Goal: Task Accomplishment & Management: Manage account settings

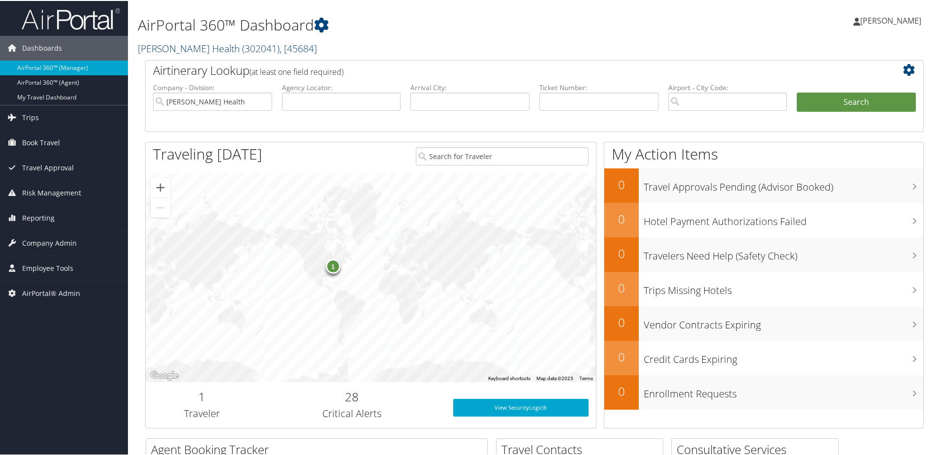
drag, startPoint x: 0, startPoint y: 0, endPoint x: 154, endPoint y: 48, distance: 160.8
click at [154, 48] on link "[PERSON_NAME] Health ( 302041 ) , [ 45684 ]" at bounding box center [227, 47] width 179 height 13
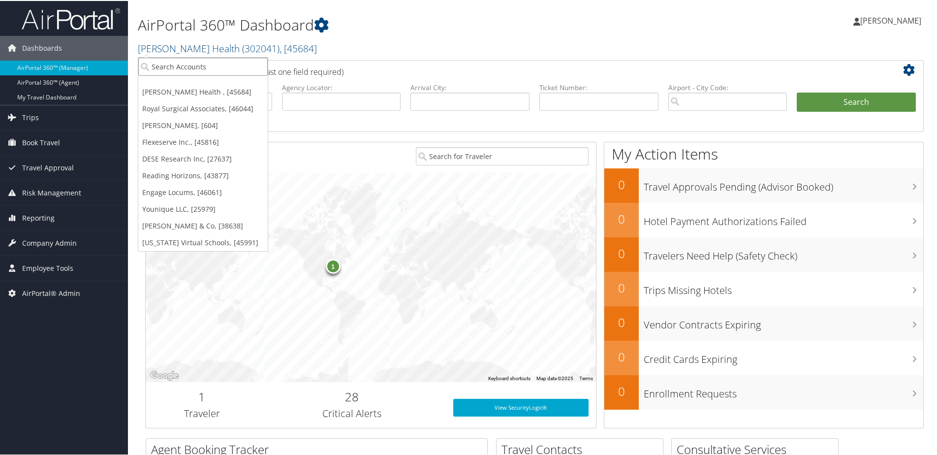
click at [168, 64] on input "search" at bounding box center [202, 66] width 129 height 18
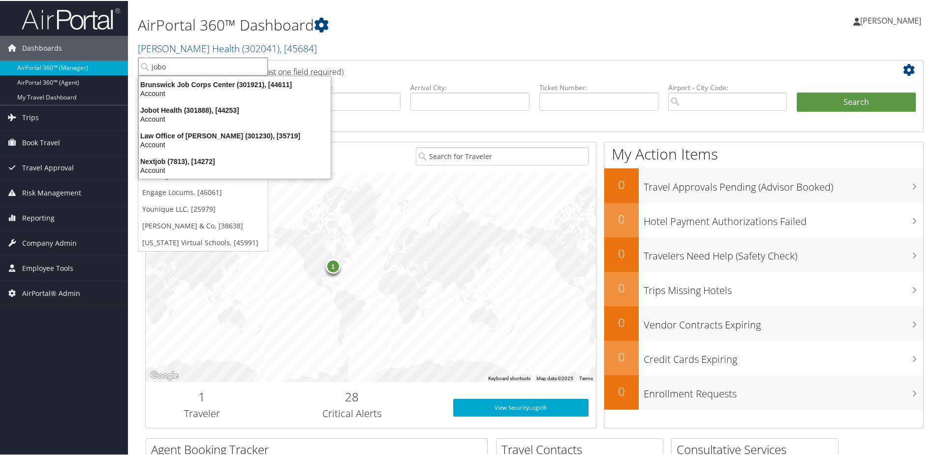
type input "jobot"
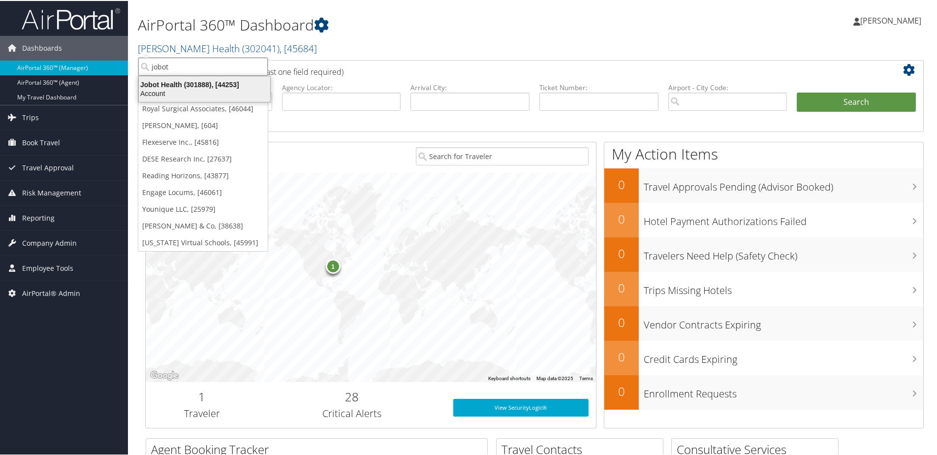
click at [157, 82] on div "Jobot Health (301888), [44253]" at bounding box center [204, 83] width 143 height 9
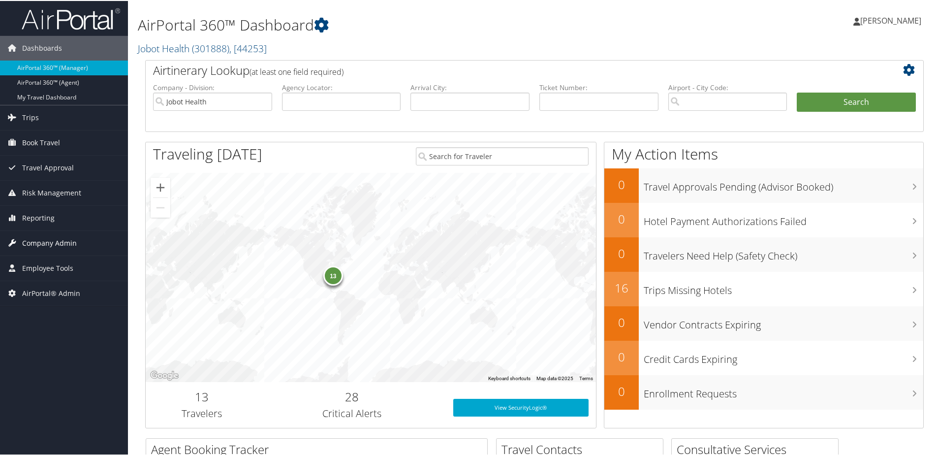
click at [42, 237] on span "Company Admin" at bounding box center [49, 242] width 55 height 25
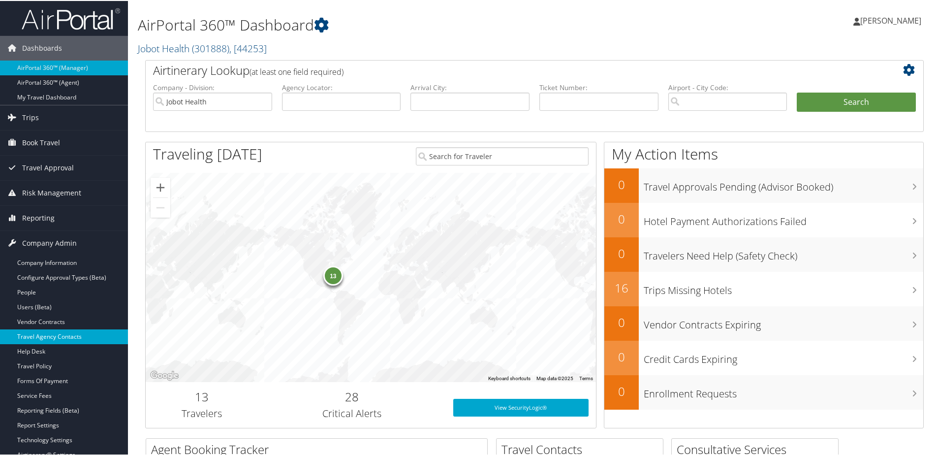
click at [50, 333] on link "Travel Agency Contacts" at bounding box center [64, 335] width 128 height 15
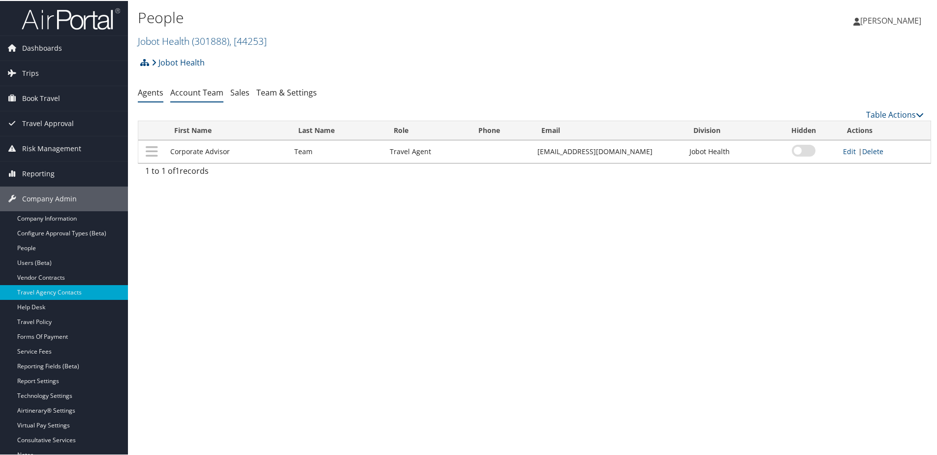
click at [198, 85] on li "Account Team" at bounding box center [196, 92] width 53 height 18
click at [198, 89] on link "Account Team" at bounding box center [196, 91] width 53 height 11
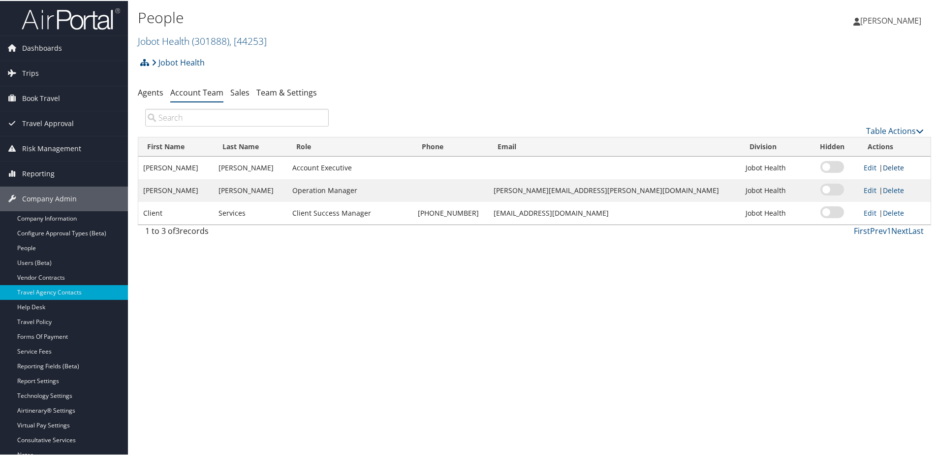
click at [883, 169] on link "Delete" at bounding box center [893, 166] width 21 height 9
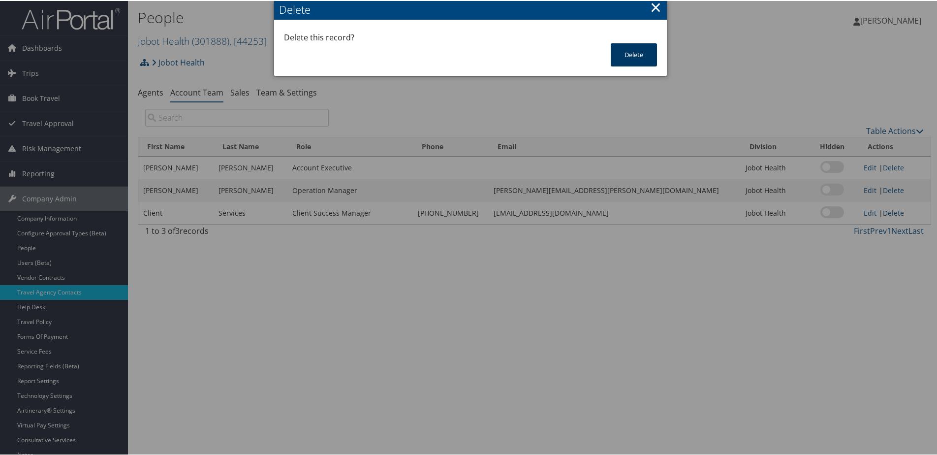
click at [635, 55] on button "Delete" at bounding box center [634, 53] width 46 height 23
